Goal: Find specific page/section

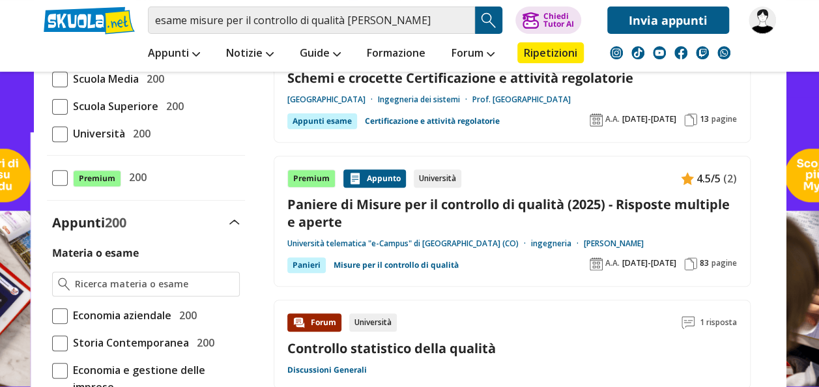
click at [699, 261] on span "83" at bounding box center [703, 263] width 9 height 10
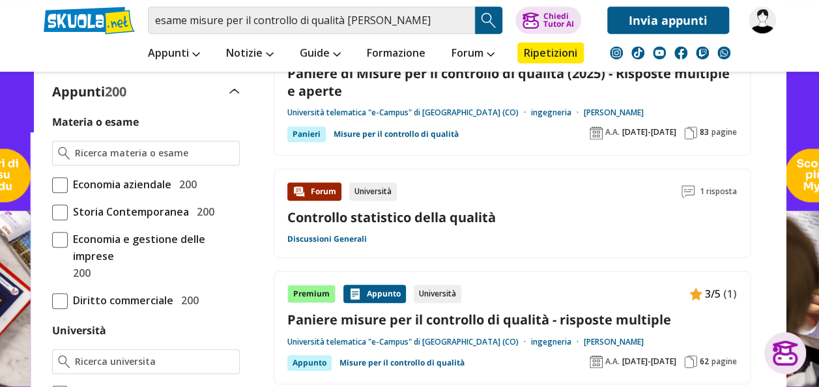
scroll to position [310, 0]
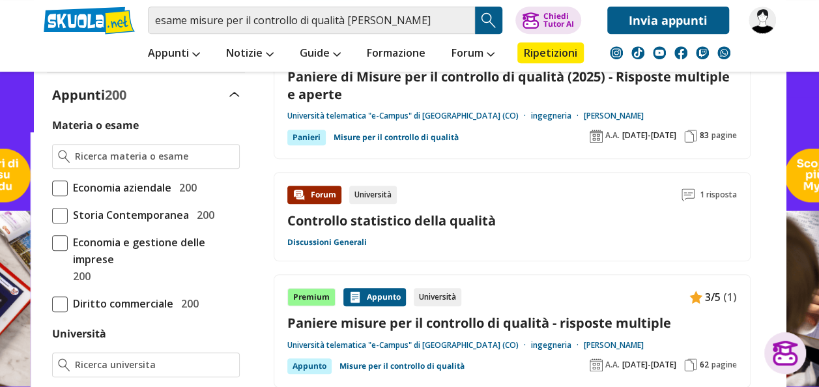
click at [759, 20] on img at bounding box center [761, 20] width 27 height 27
click at [459, 21] on input "esame misure per il controllo di qualità [PERSON_NAME]" at bounding box center [311, 20] width 327 height 27
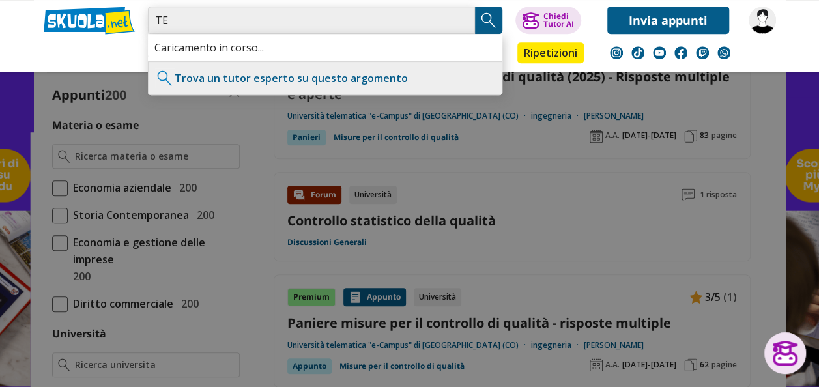
type input "T"
type input "tecniche e progettazione virtuale ecampus"
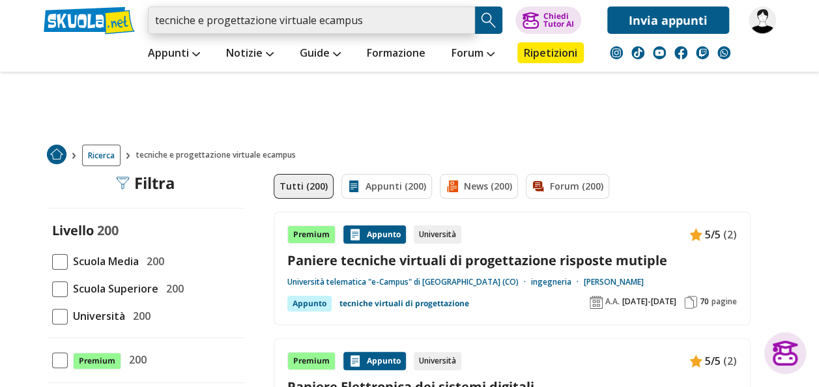
click at [387, 24] on input "tecniche e progettazione virtuale ecampus" at bounding box center [311, 20] width 327 height 27
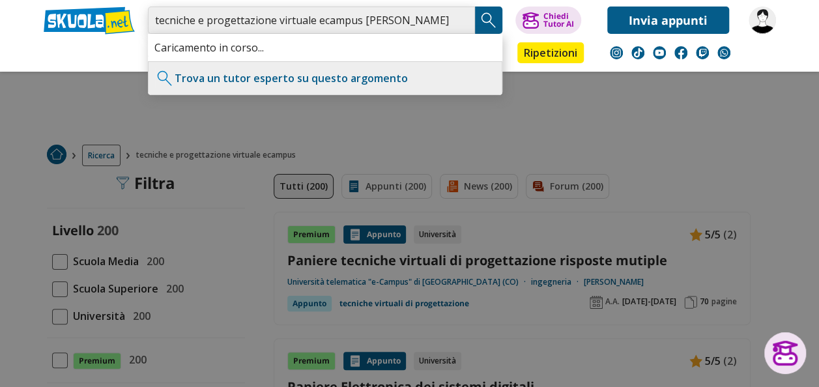
type input "tecniche e progettazione virtuale ecampus [PERSON_NAME]"
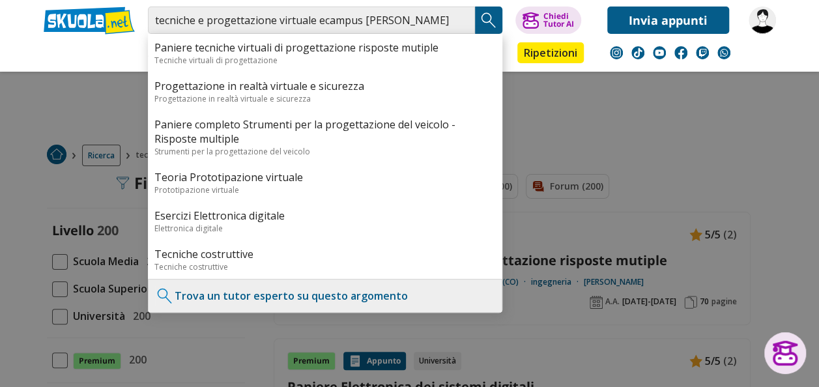
click at [491, 20] on img "Search Button" at bounding box center [489, 20] width 20 height 20
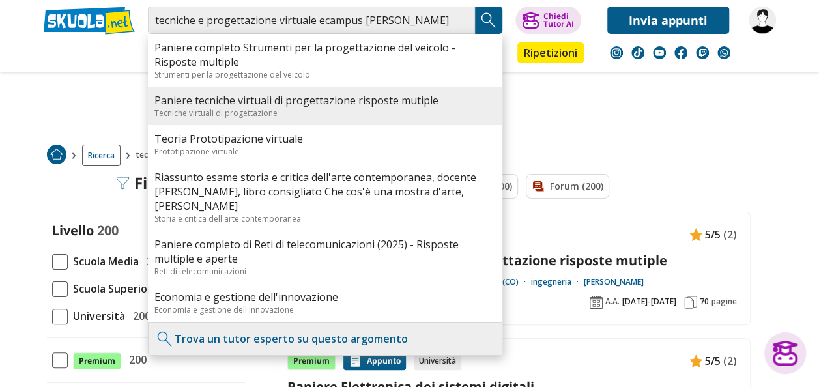
click at [416, 109] on div "Tecniche virtuali di progettazione" at bounding box center [324, 112] width 341 height 11
